Goal: Information Seeking & Learning: Learn about a topic

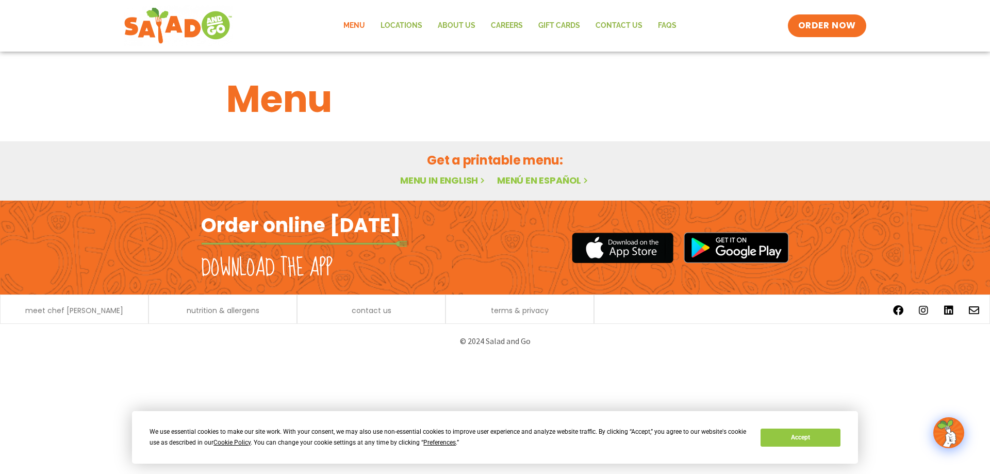
click at [415, 179] on link "Menu in English" at bounding box center [443, 180] width 87 height 13
click at [763, 442] on button "Accept" at bounding box center [800, 438] width 79 height 18
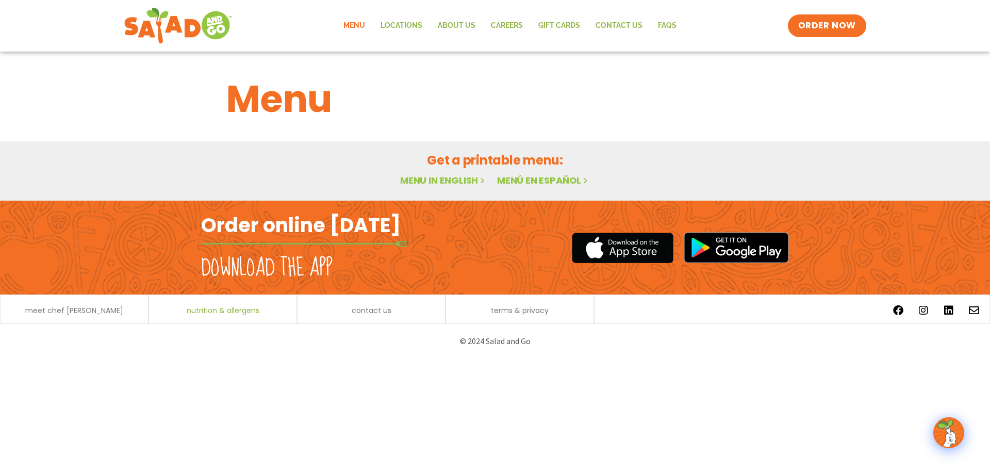
click at [217, 311] on span "nutrition & allergens" at bounding box center [223, 310] width 73 height 7
click at [354, 23] on link "Menu" at bounding box center [354, 26] width 37 height 24
click at [944, 433] on img at bounding box center [949, 432] width 29 height 29
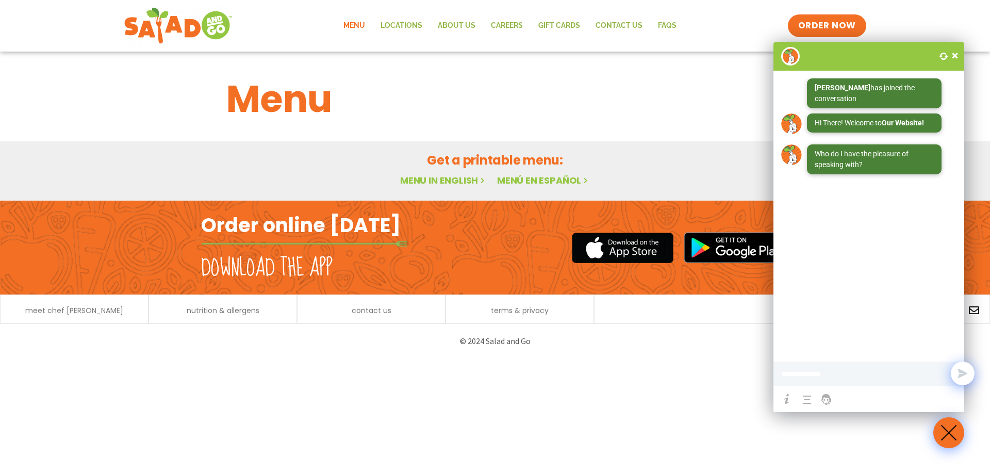
click at [956, 53] on span at bounding box center [955, 56] width 10 height 10
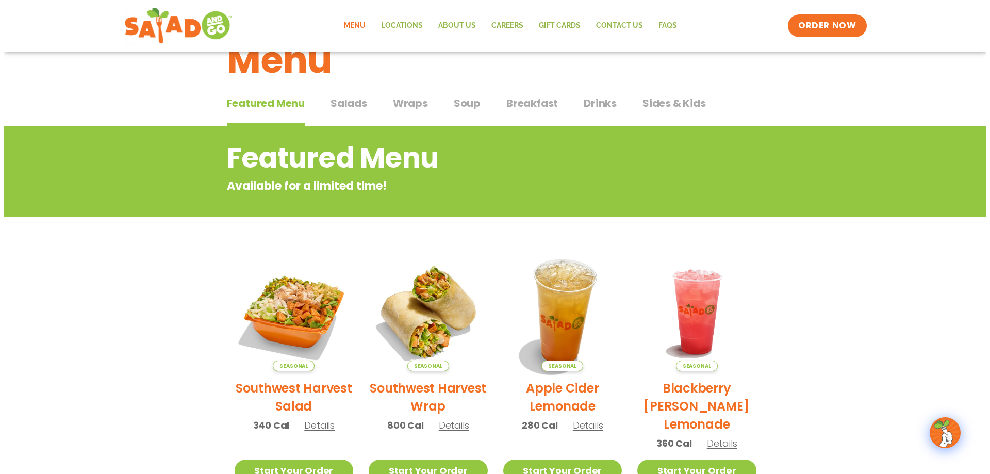
scroll to position [155, 0]
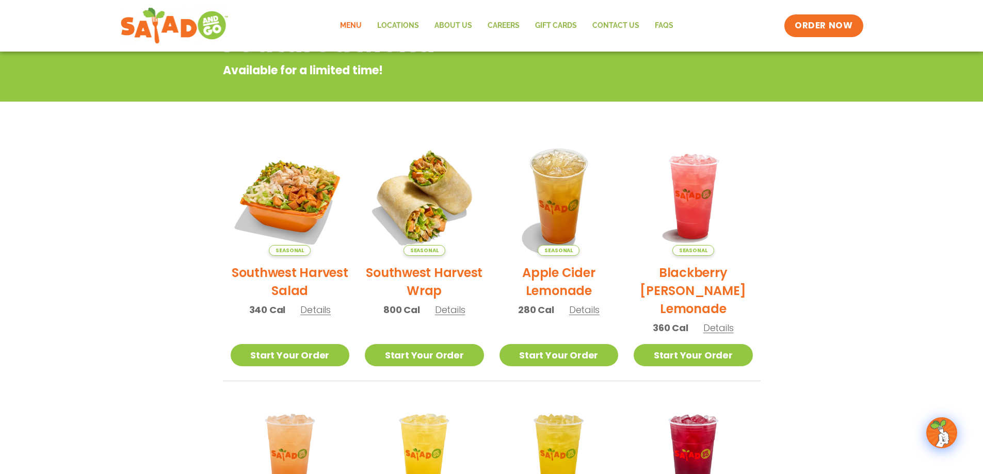
click at [317, 311] on span "Details" at bounding box center [315, 309] width 30 height 13
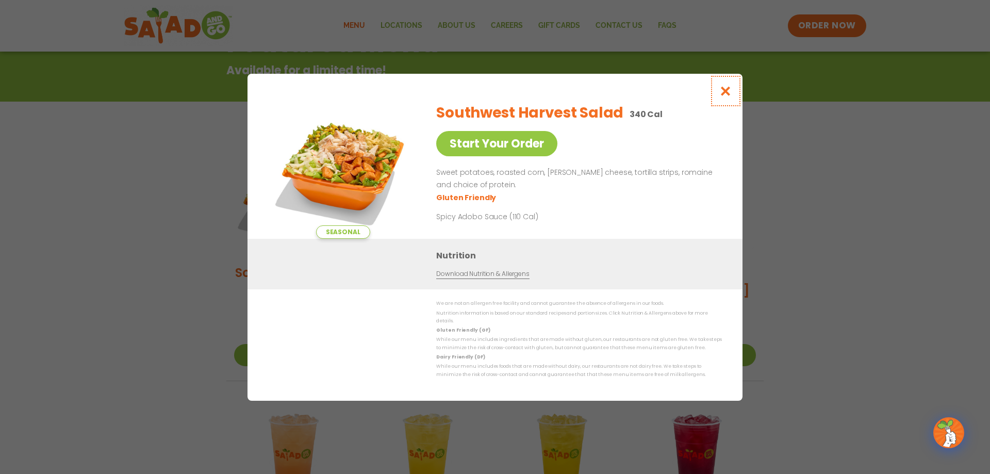
click at [727, 94] on icon "Close modal" at bounding box center [726, 91] width 13 height 11
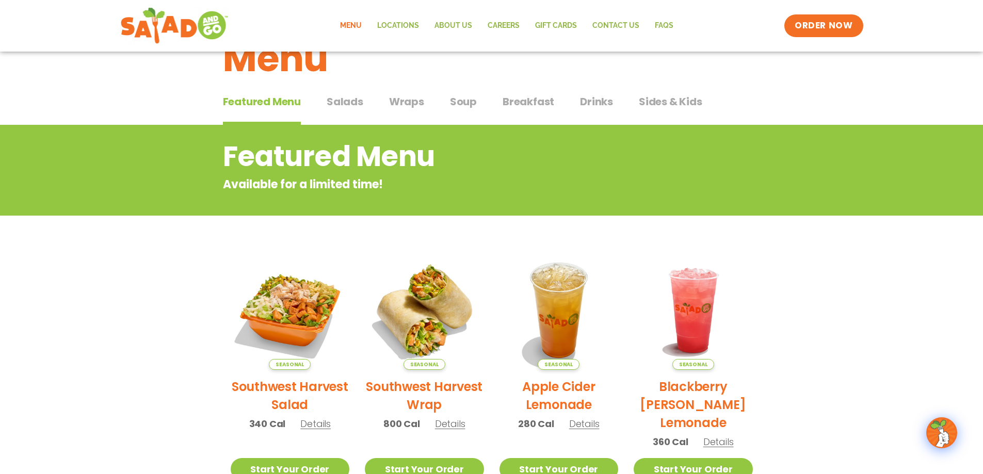
scroll to position [33, 0]
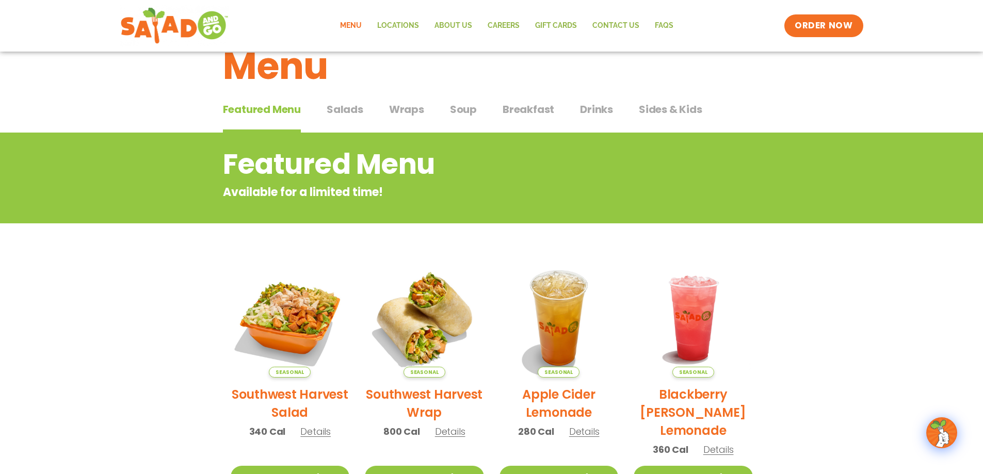
click at [341, 108] on span "Salads" at bounding box center [345, 109] width 37 height 15
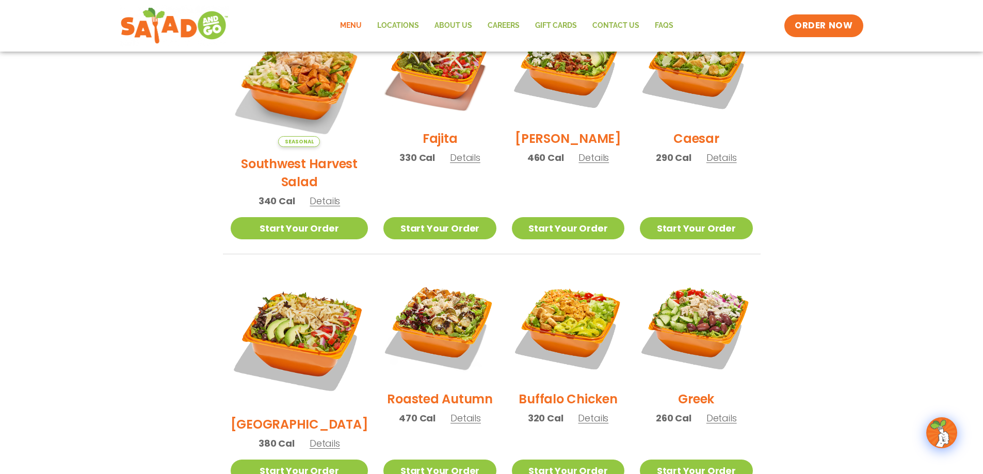
scroll to position [343, 0]
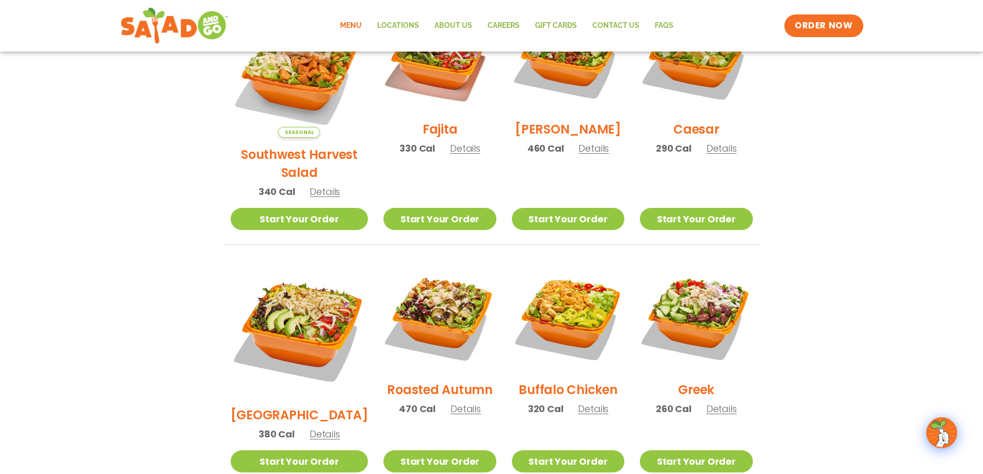
click at [585, 402] on p "320 Cal Details" at bounding box center [568, 409] width 81 height 14
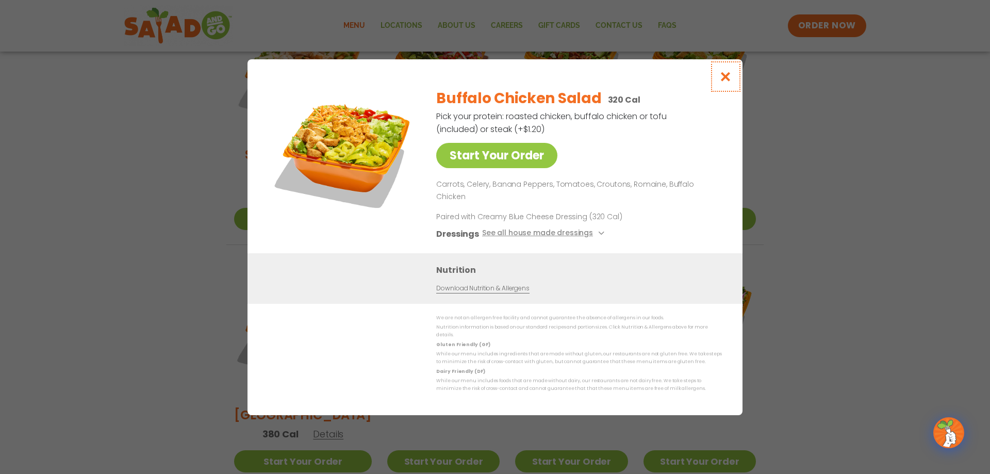
click at [730, 82] on icon "Close modal" at bounding box center [726, 76] width 13 height 11
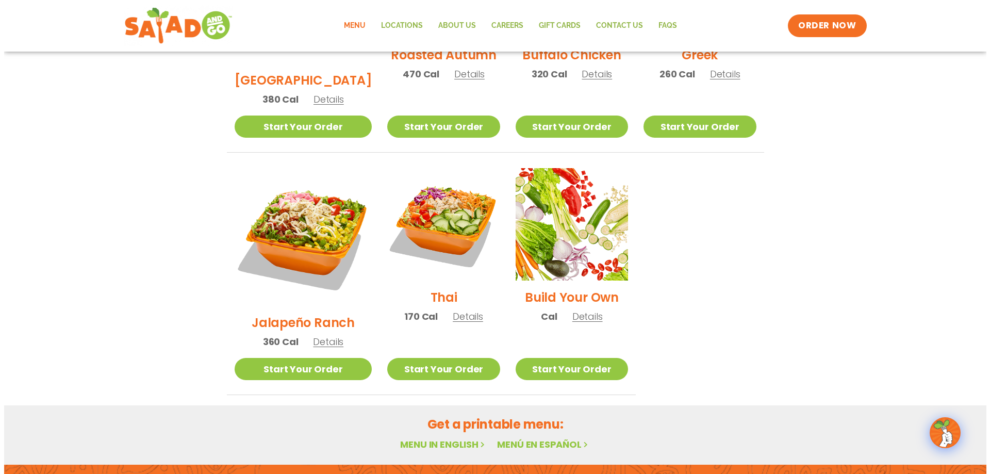
scroll to position [704, 0]
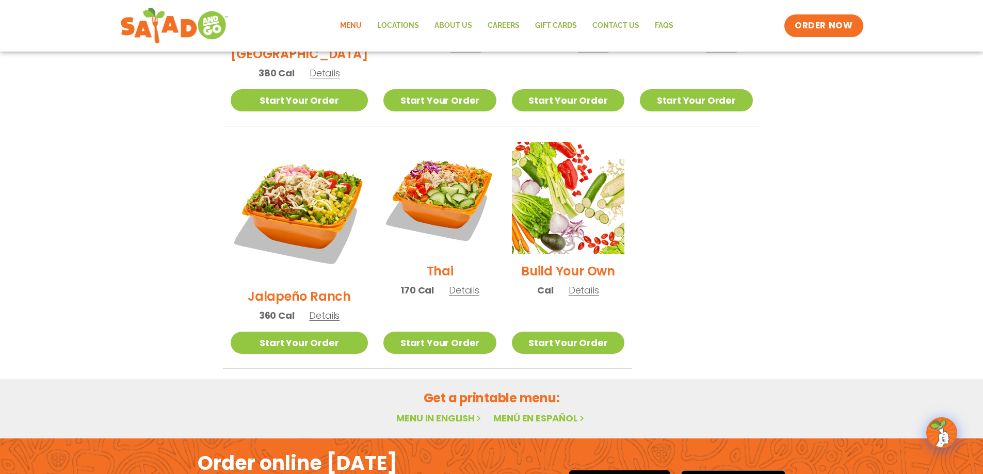
click at [574, 284] on span "Details" at bounding box center [583, 290] width 30 height 13
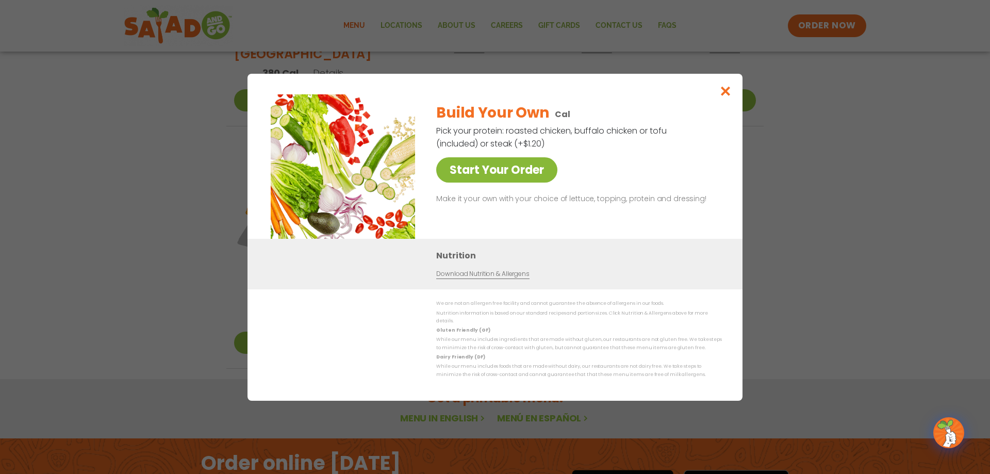
click at [511, 174] on link "Start Your Order" at bounding box center [496, 169] width 121 height 25
